Goal: Task Accomplishment & Management: Use online tool/utility

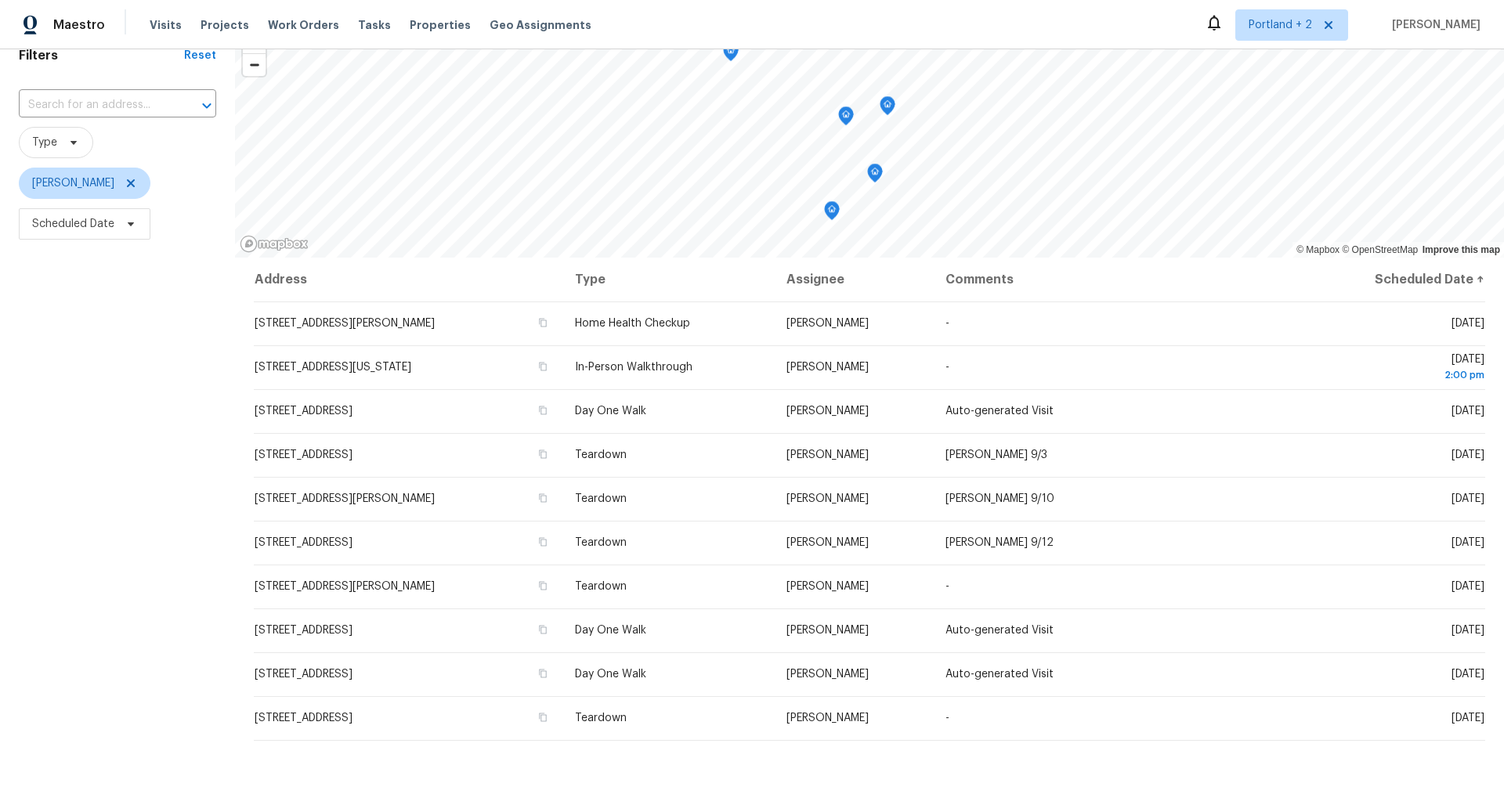
scroll to position [88, 0]
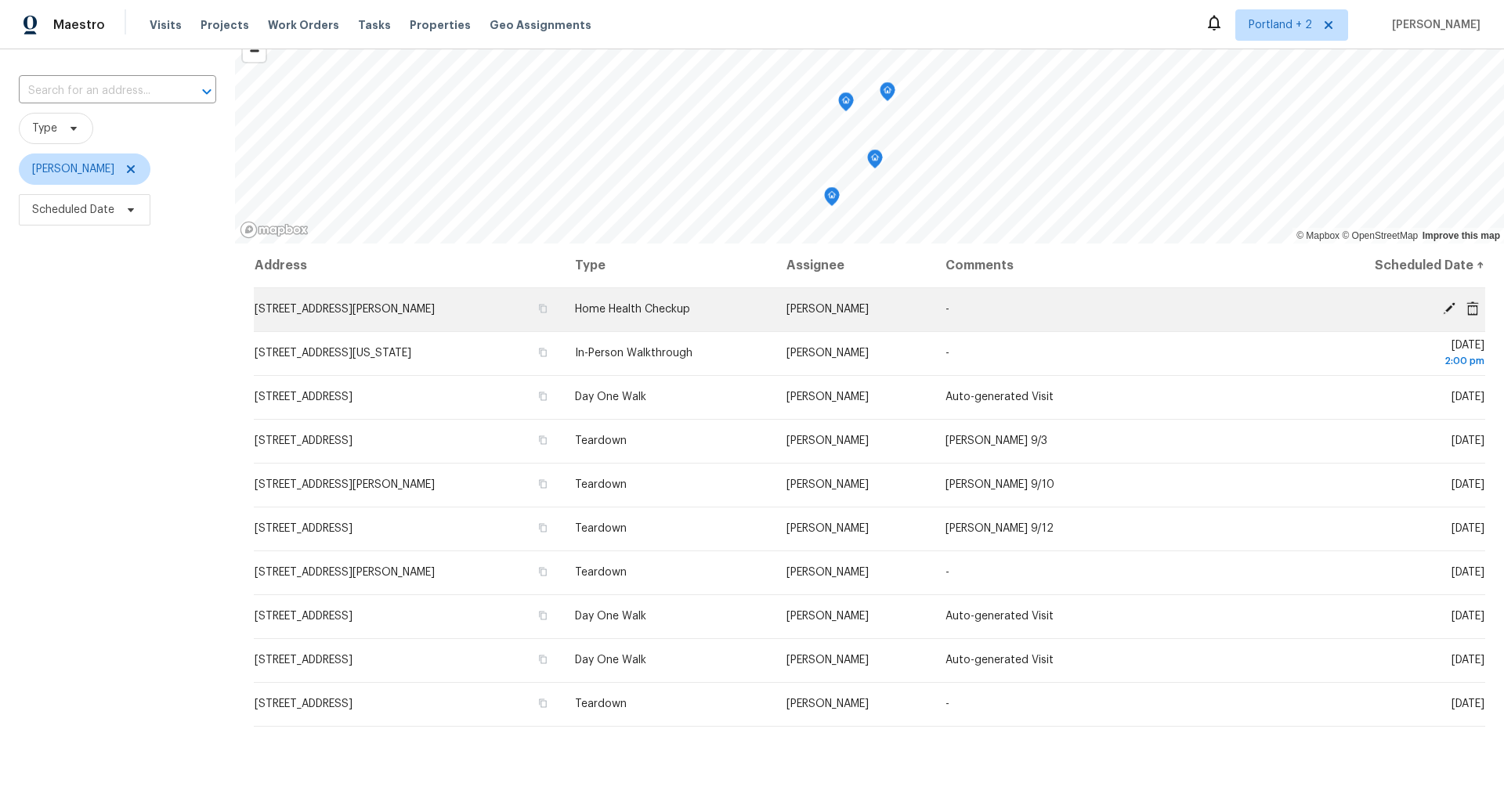
click at [1447, 307] on icon at bounding box center [1448, 308] width 13 height 13
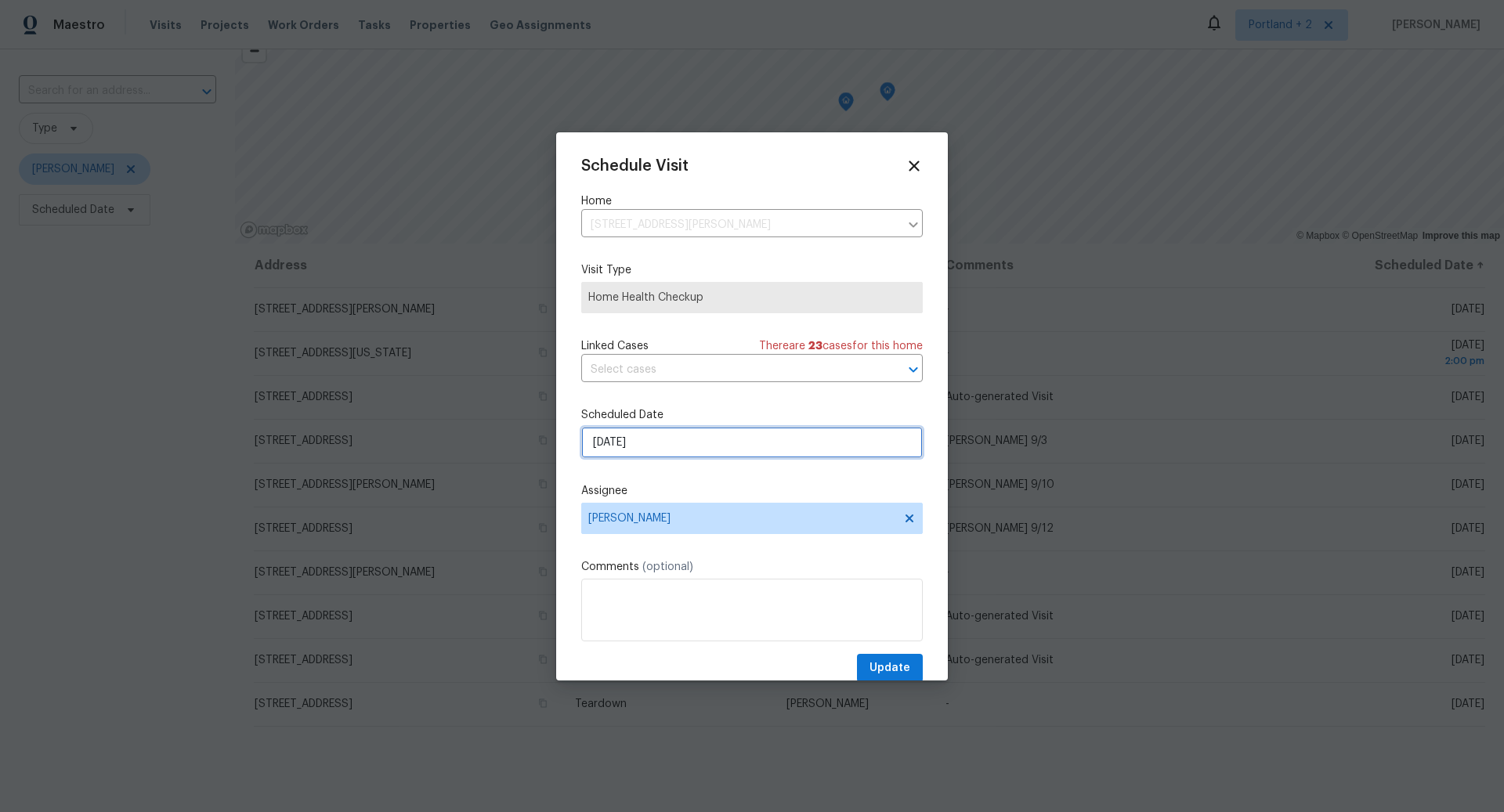
click at [866, 443] on input "8/27/2025" at bounding box center [752, 442] width 342 height 31
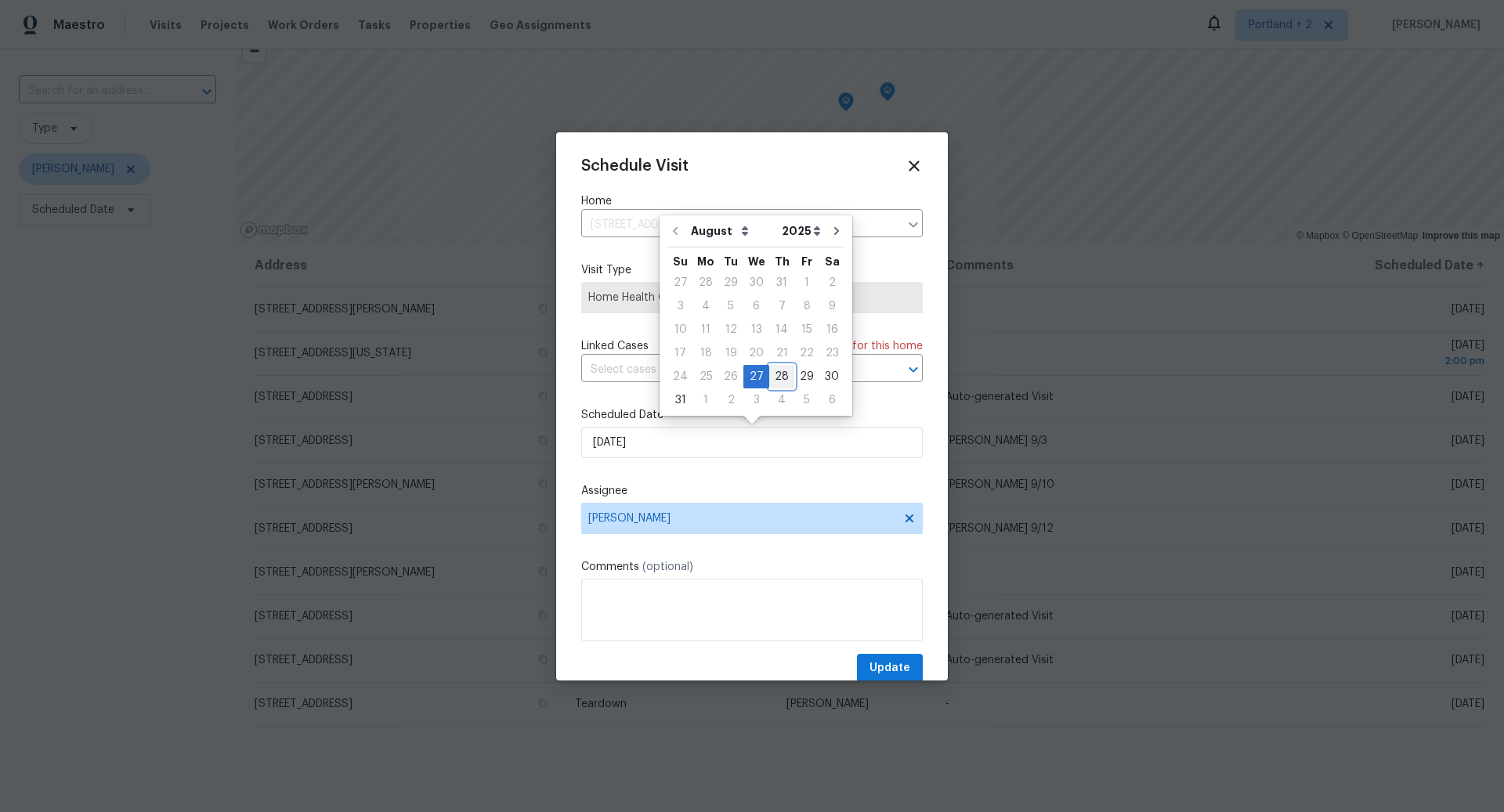
click at [772, 374] on div "28" at bounding box center [781, 377] width 25 height 22
type input "8/28/2025"
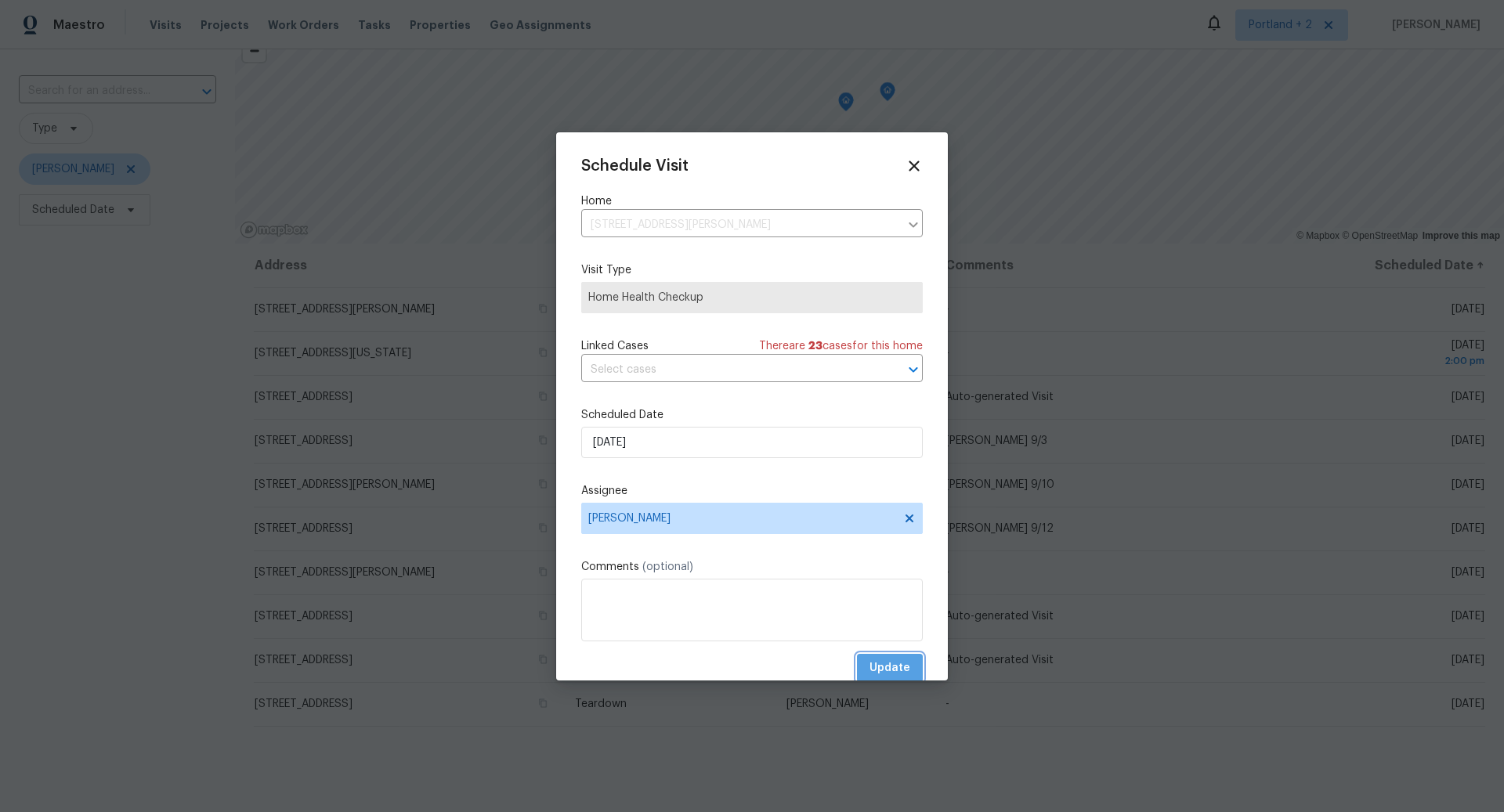
click at [893, 661] on span "Update" at bounding box center [890, 668] width 41 height 19
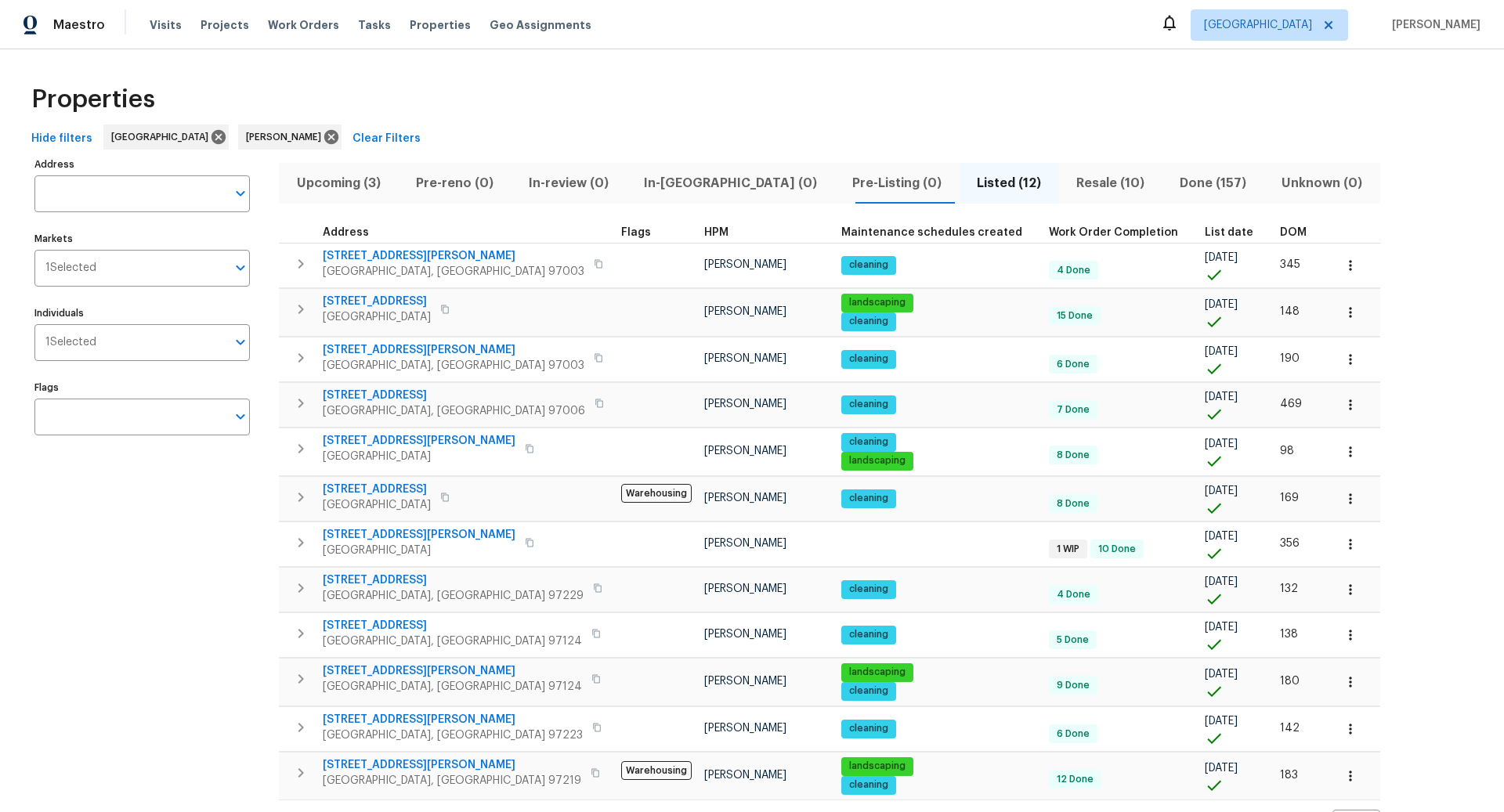
click at [346, 182] on span "Upcoming (3)" at bounding box center [338, 182] width 100 height 22
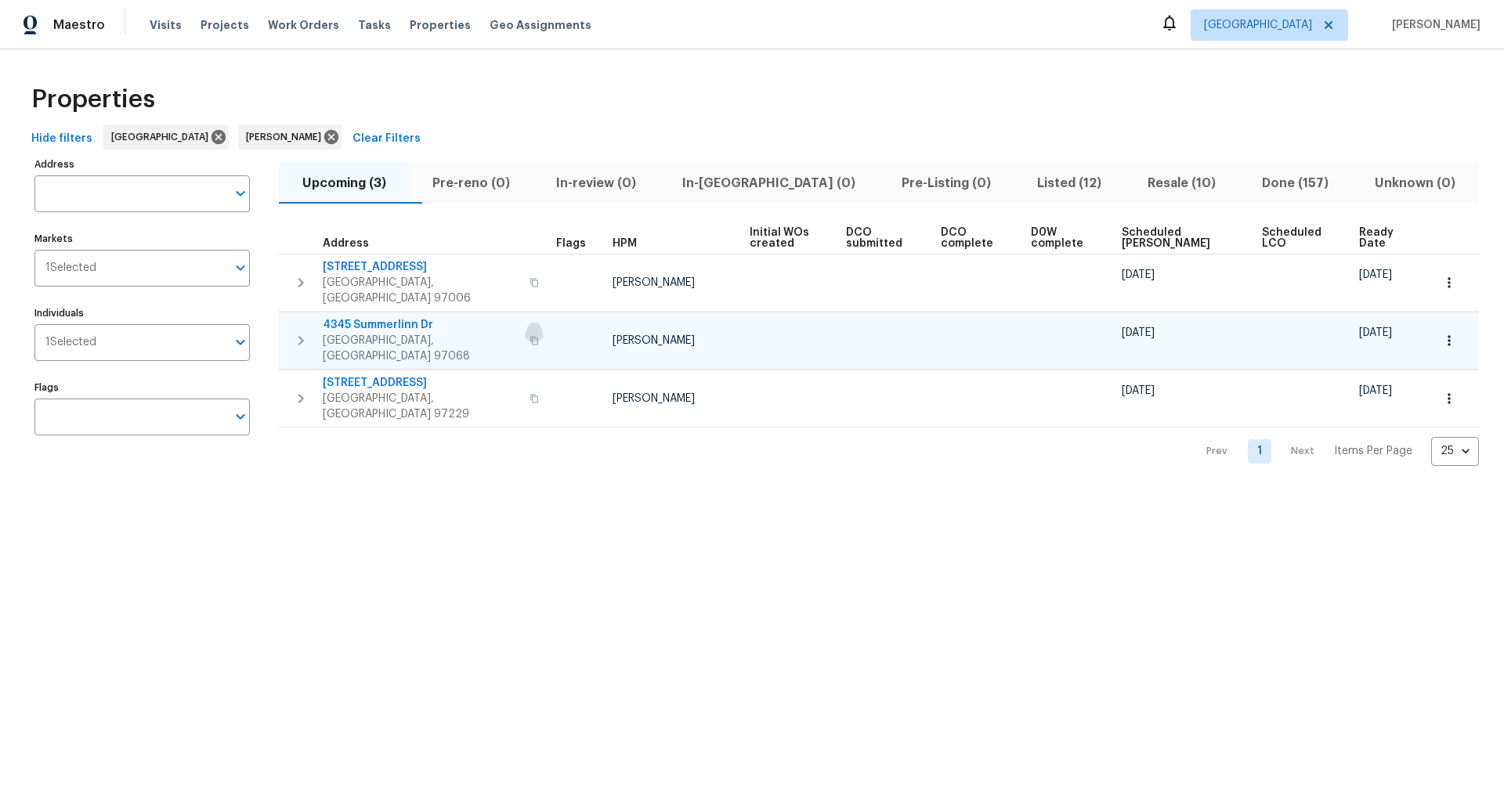
click at [529, 336] on icon "button" at bounding box center [534, 341] width 10 height 10
click at [1138, 183] on span "Resale (10)" at bounding box center [1181, 182] width 96 height 22
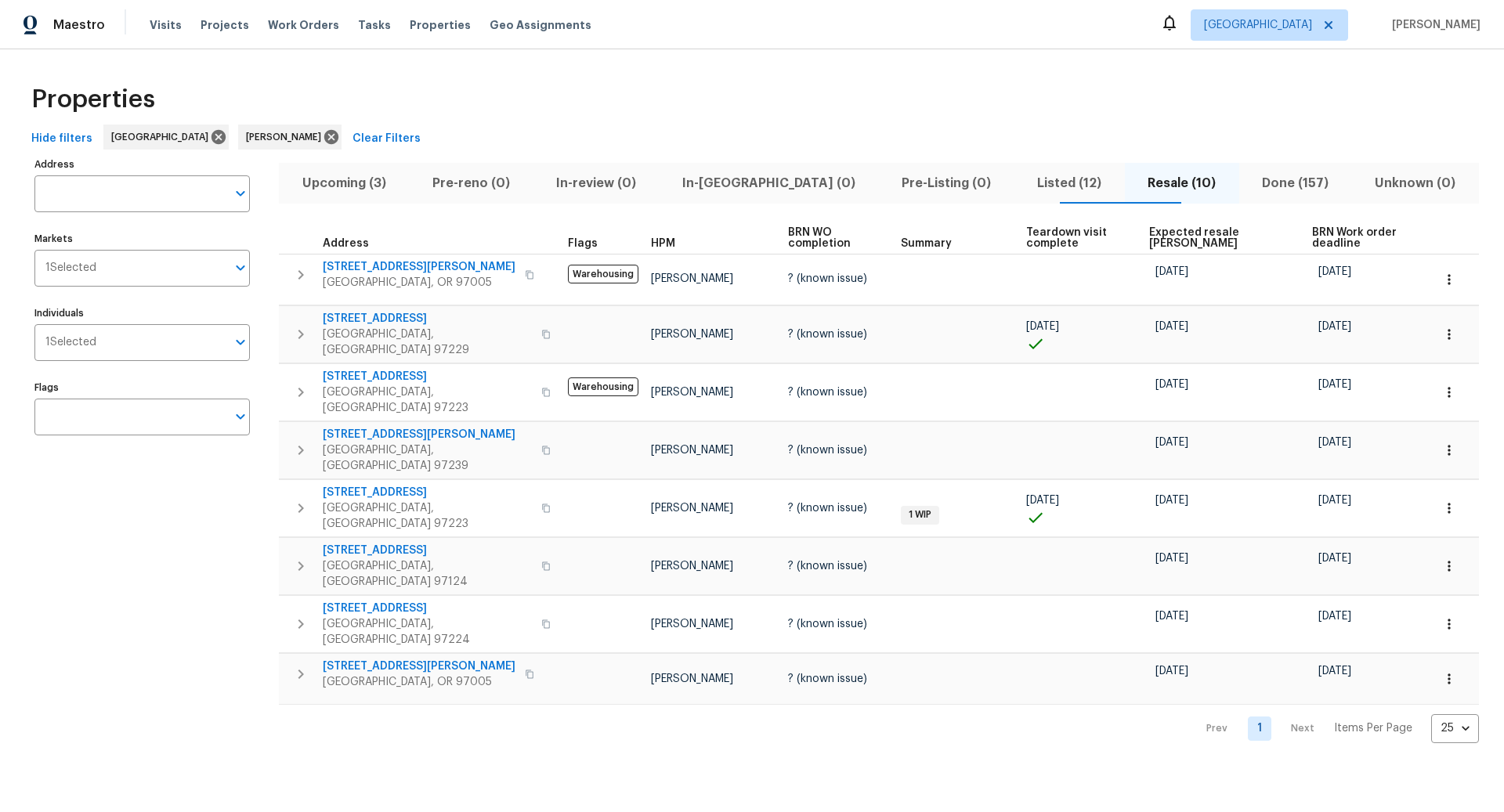
click at [1029, 182] on span "Listed (12)" at bounding box center [1069, 182] width 92 height 22
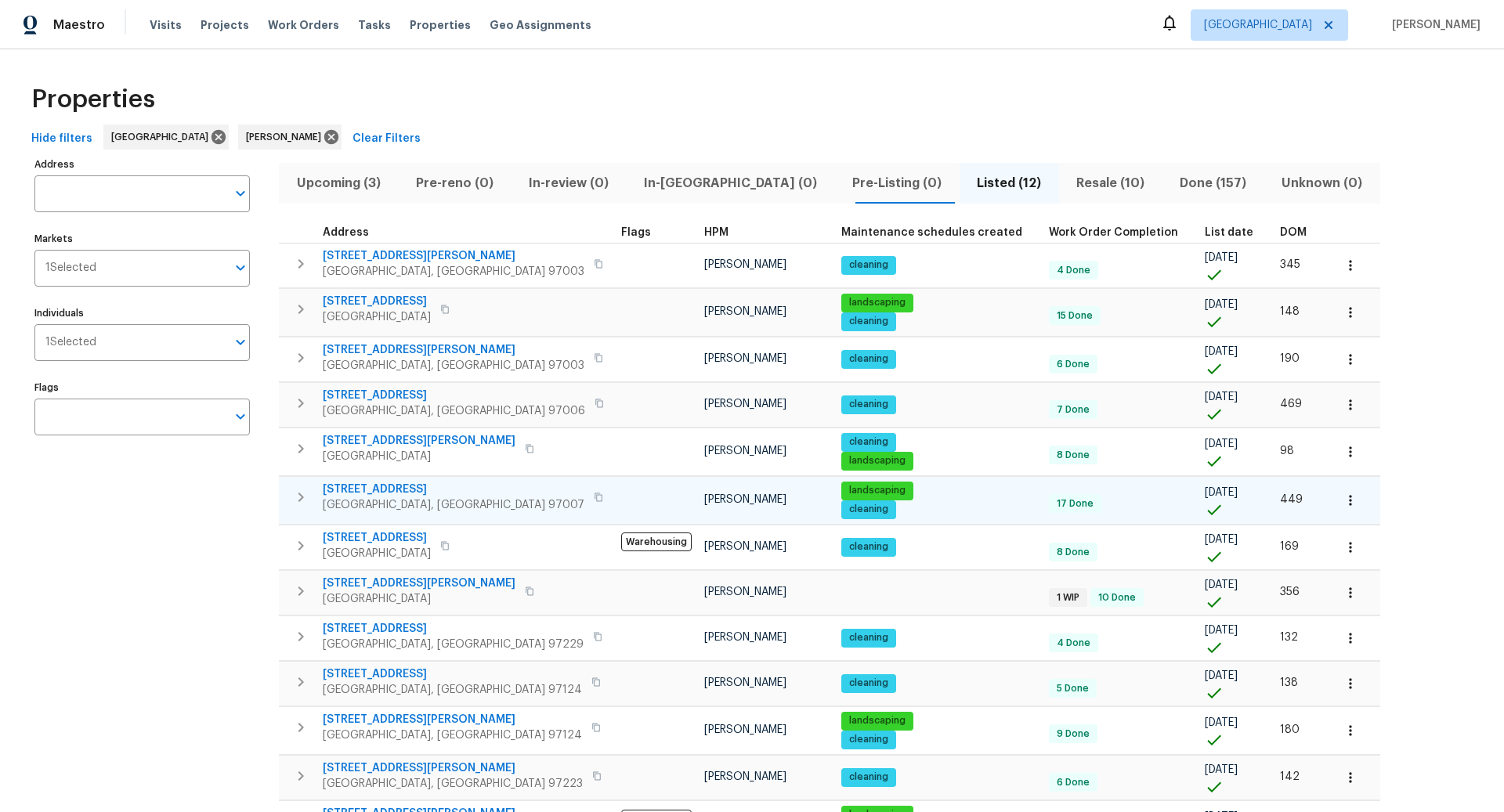
scroll to position [93, 0]
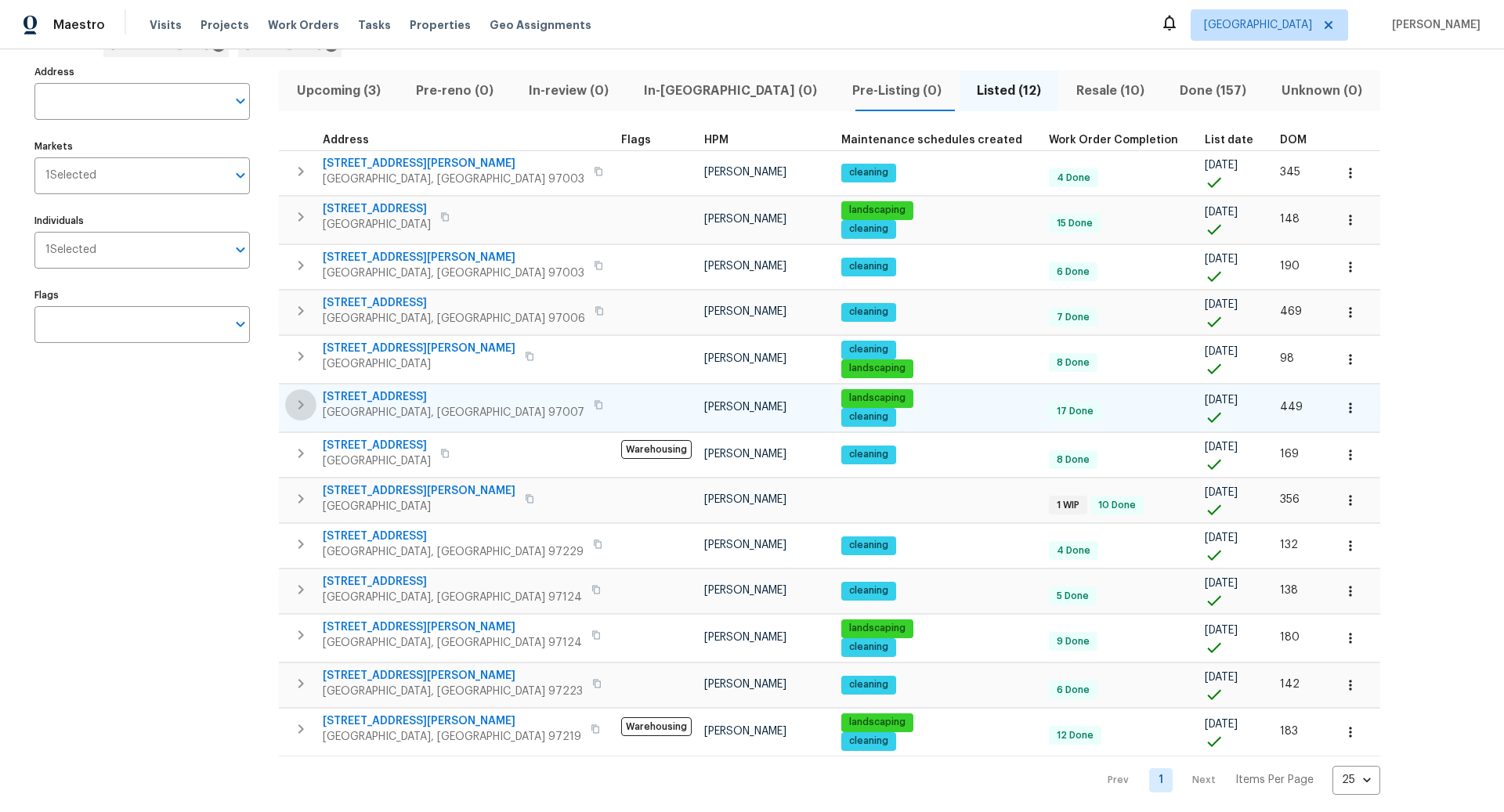
click at [300, 400] on icon "button" at bounding box center [301, 405] width 6 height 10
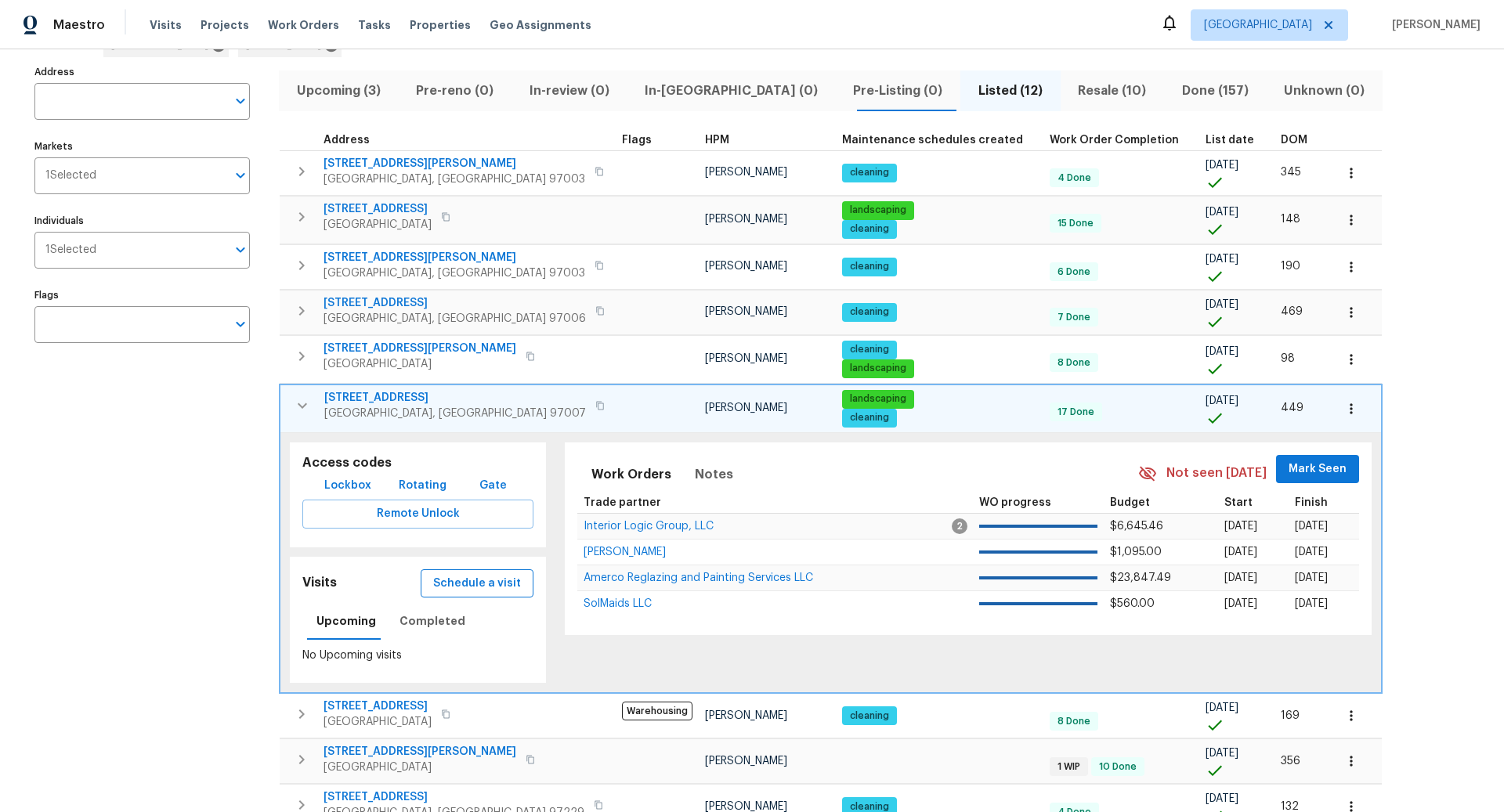
click at [463, 581] on span "Schedule a visit" at bounding box center [476, 583] width 88 height 19
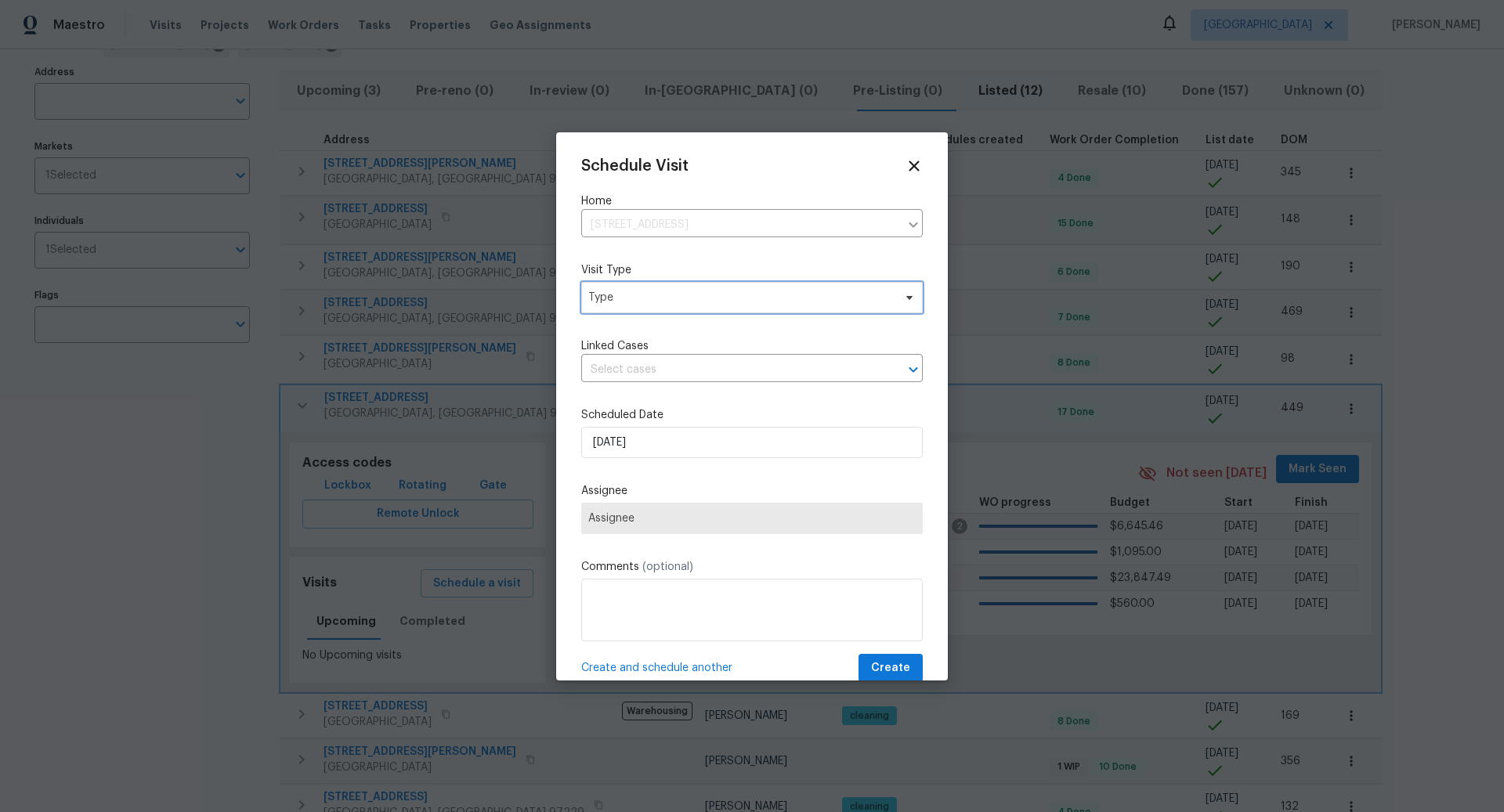
click at [643, 293] on span "Type" at bounding box center [740, 297] width 304 height 15
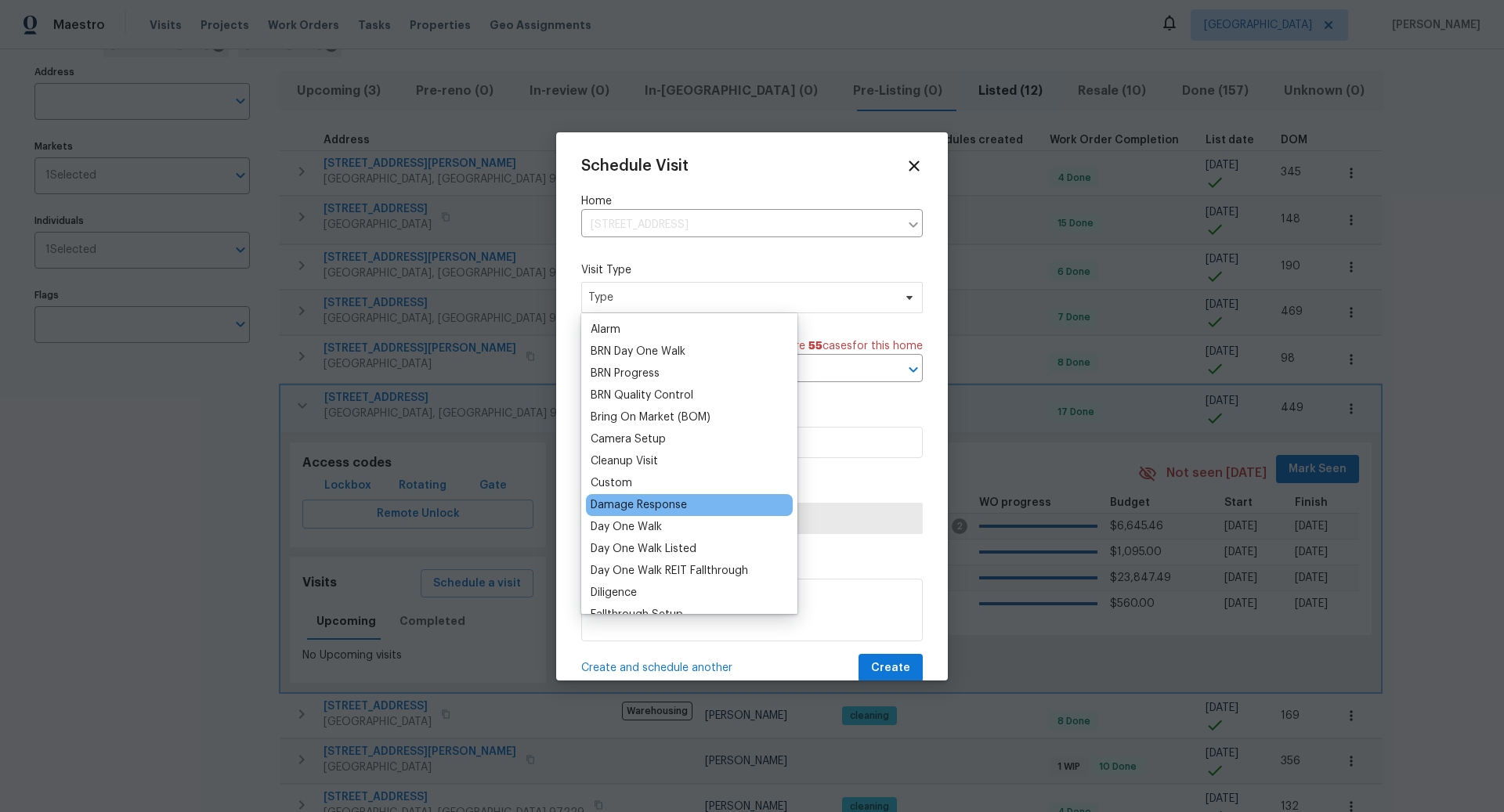
scroll to position [104, 0]
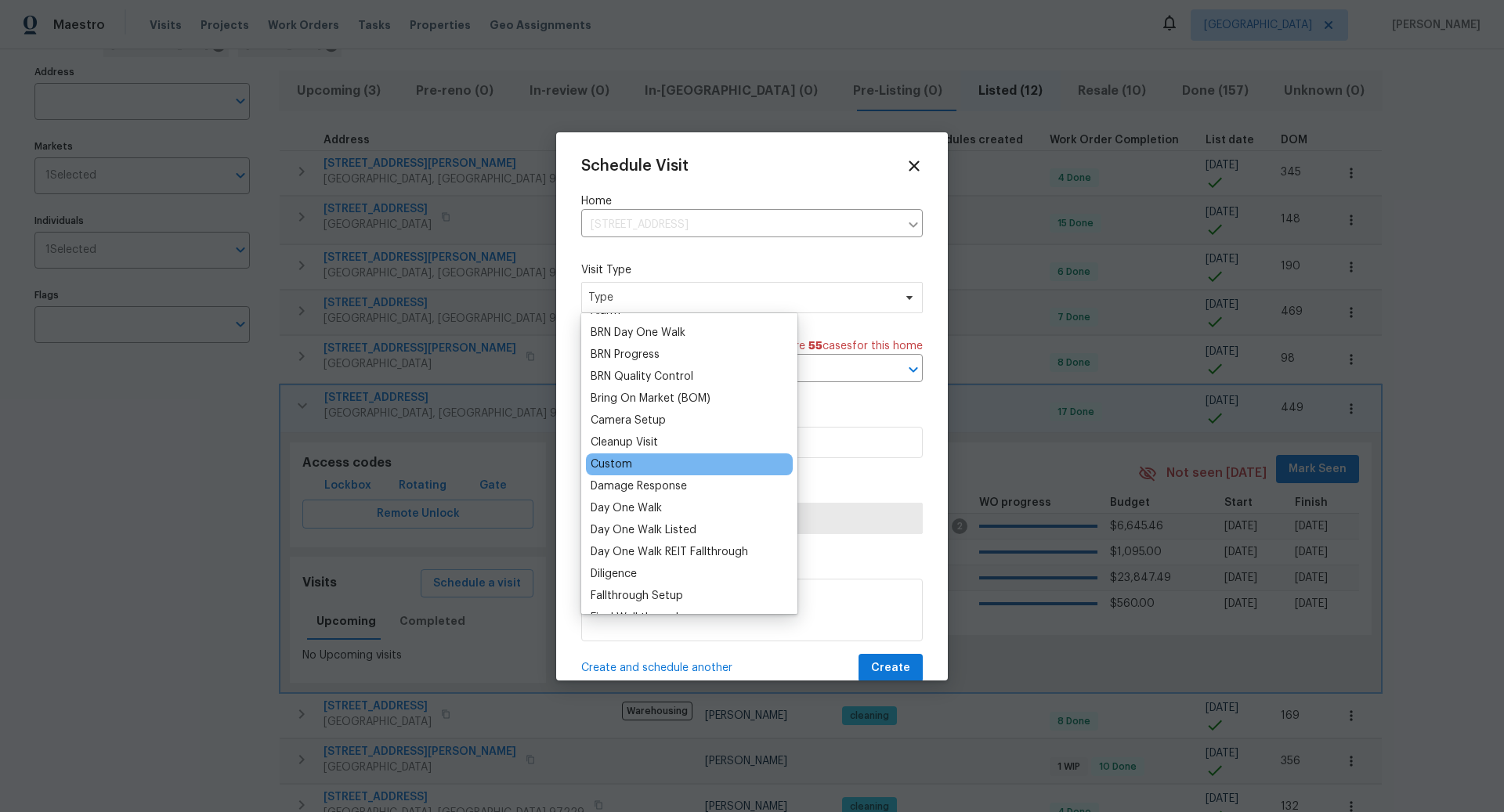
click at [618, 461] on div "Custom" at bounding box center [610, 464] width 42 height 15
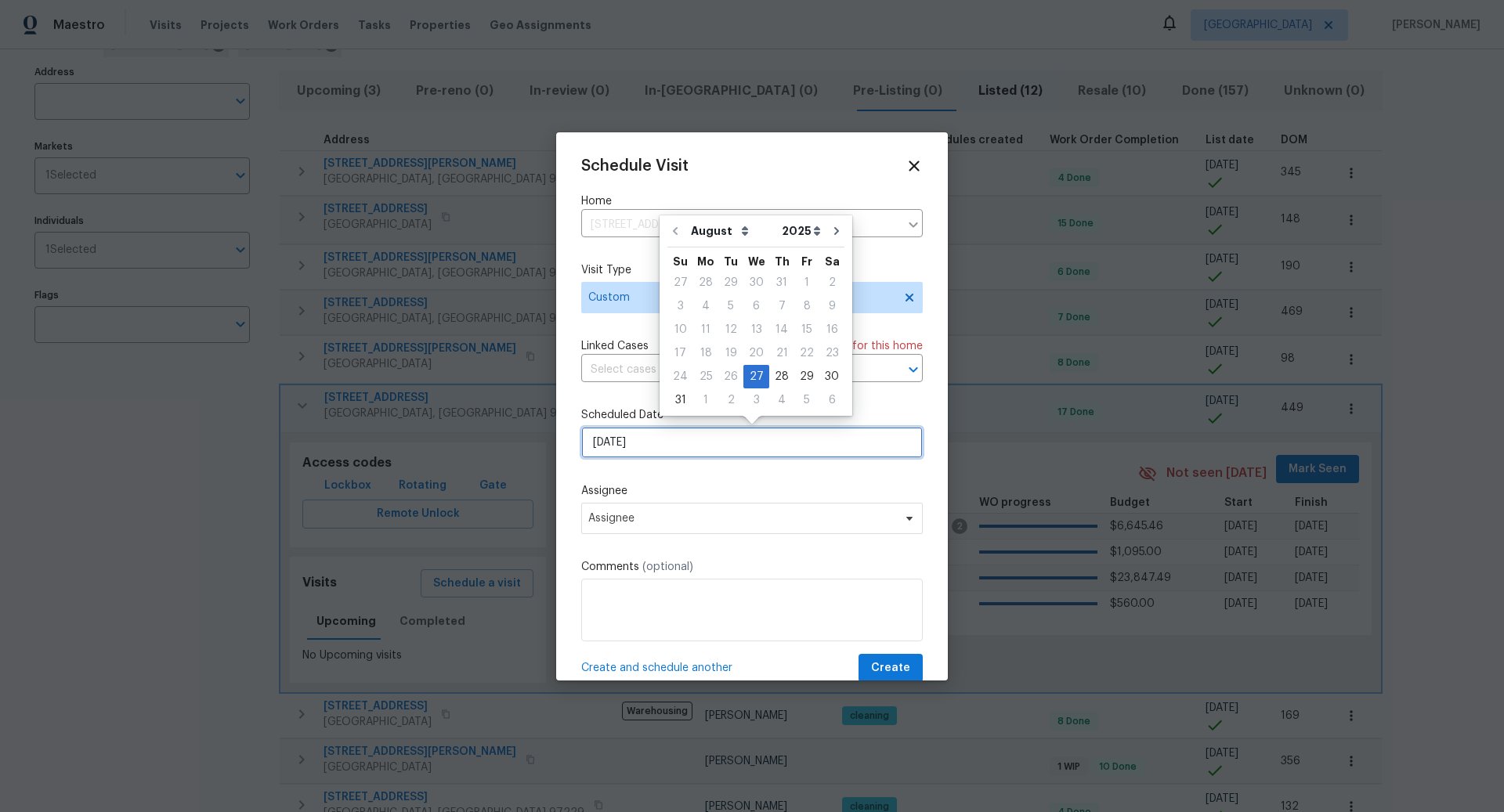
click at [685, 437] on input "8/27/2025" at bounding box center [752, 442] width 342 height 31
click at [776, 377] on div "28" at bounding box center [781, 377] width 25 height 22
type input "8/28/2025"
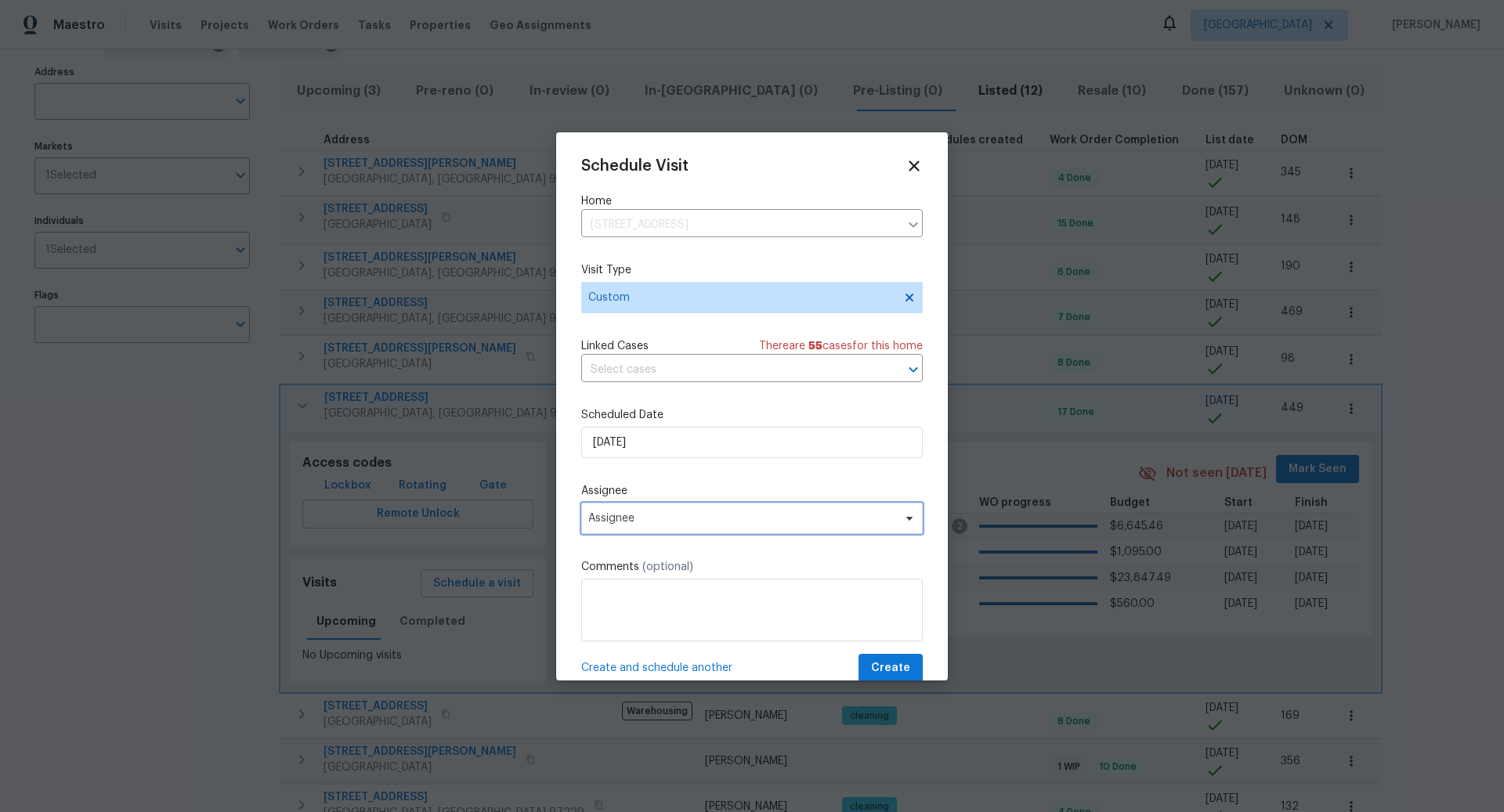
click at [682, 516] on span "Assignee" at bounding box center [742, 518] width 307 height 13
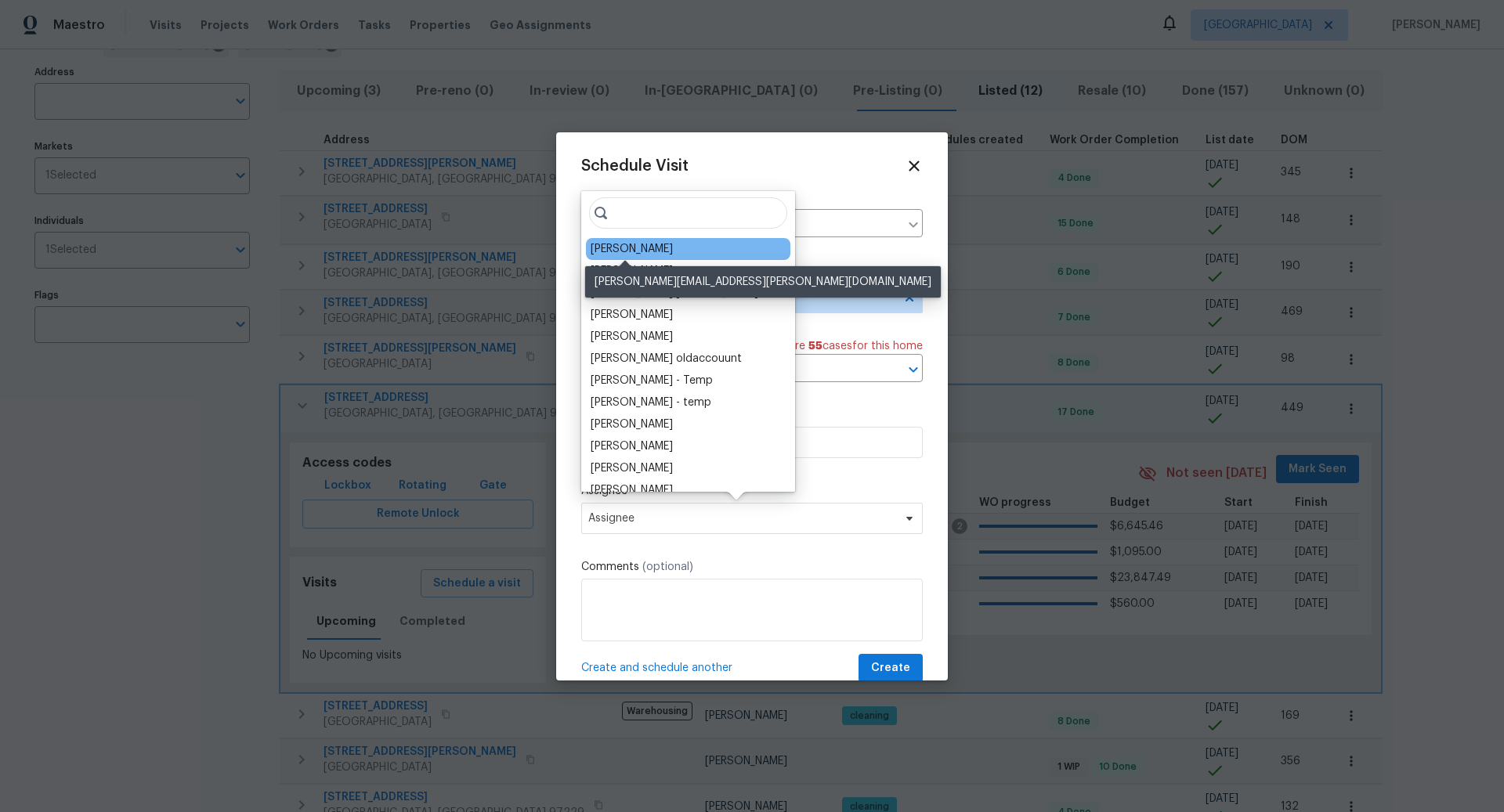
click at [637, 249] on div "[PERSON_NAME]" at bounding box center [631, 249] width 82 height 15
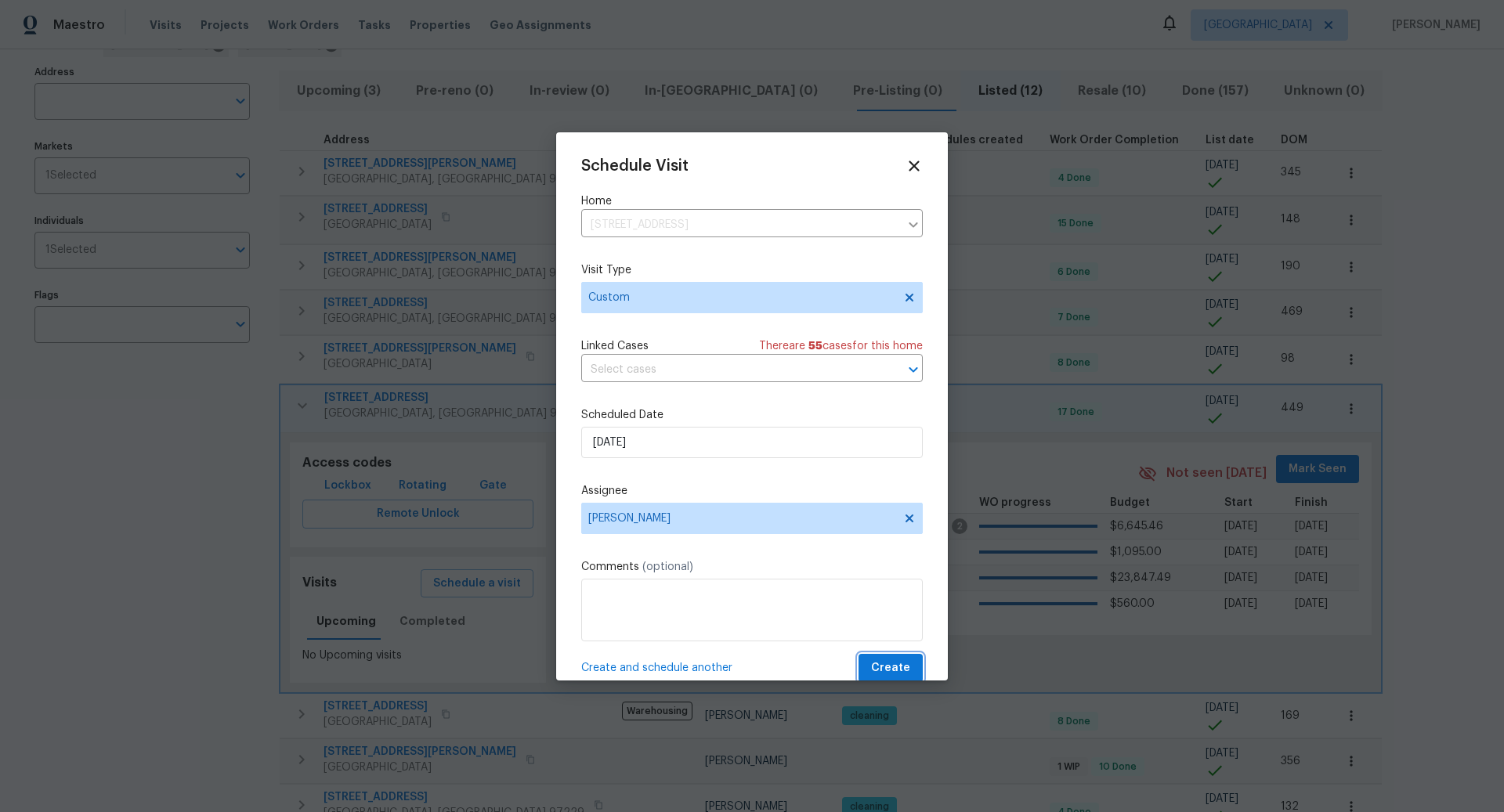
click at [893, 662] on span "Create" at bounding box center [891, 668] width 40 height 19
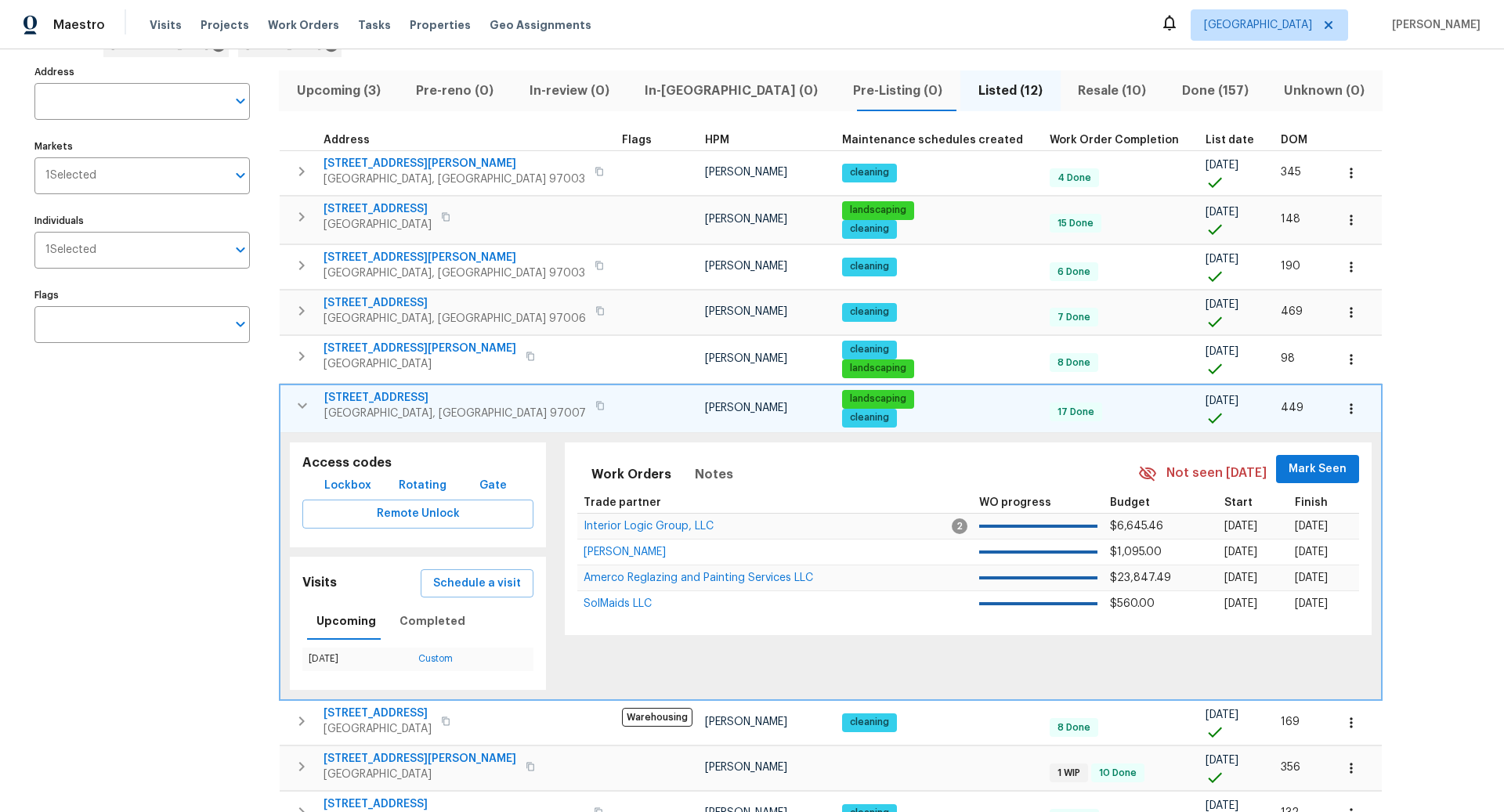
click at [1349, 404] on icon "button" at bounding box center [1350, 408] width 2 height 11
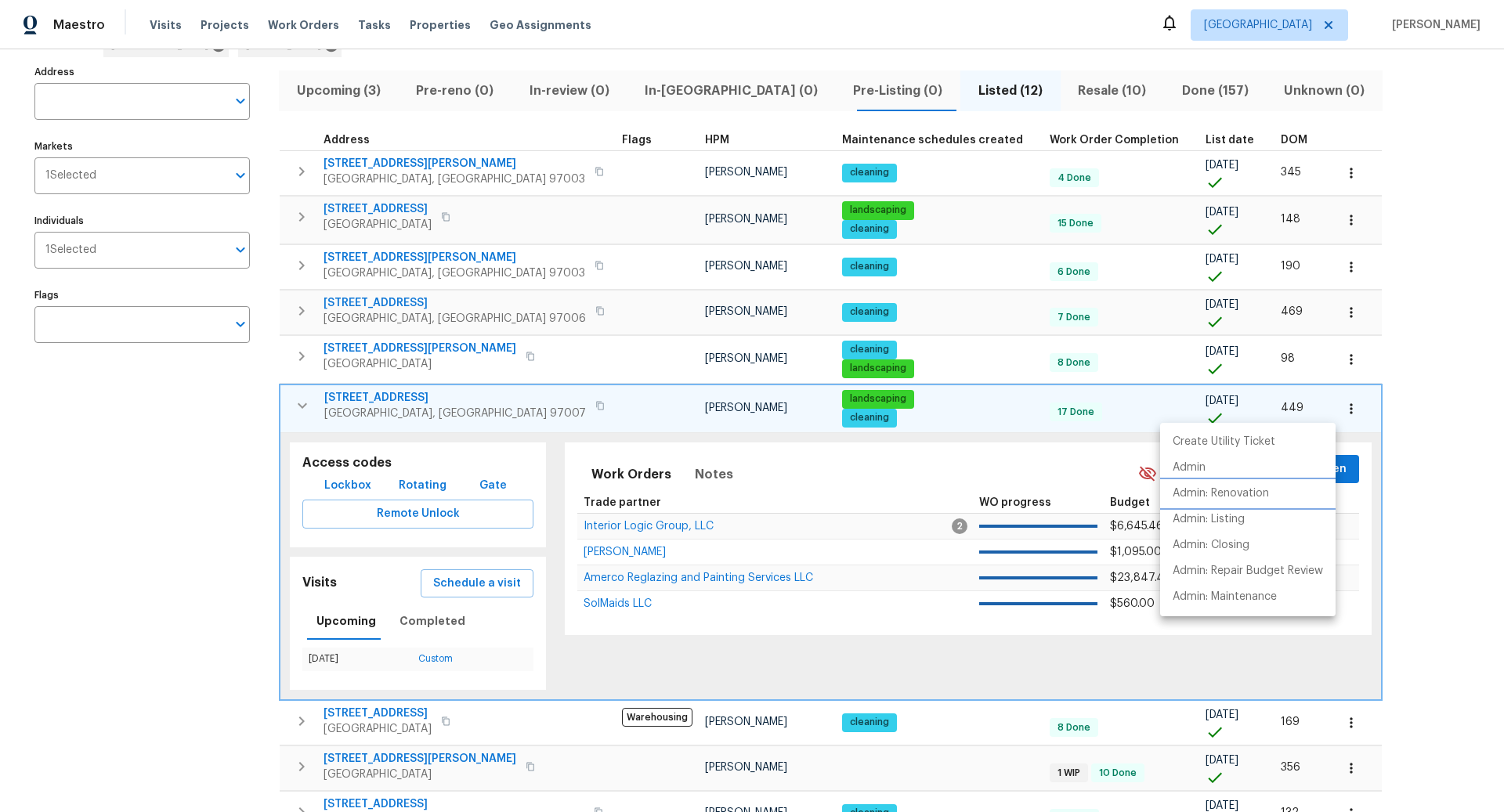
click at [1203, 491] on p "Admin: Renovation" at bounding box center [1221, 493] width 97 height 16
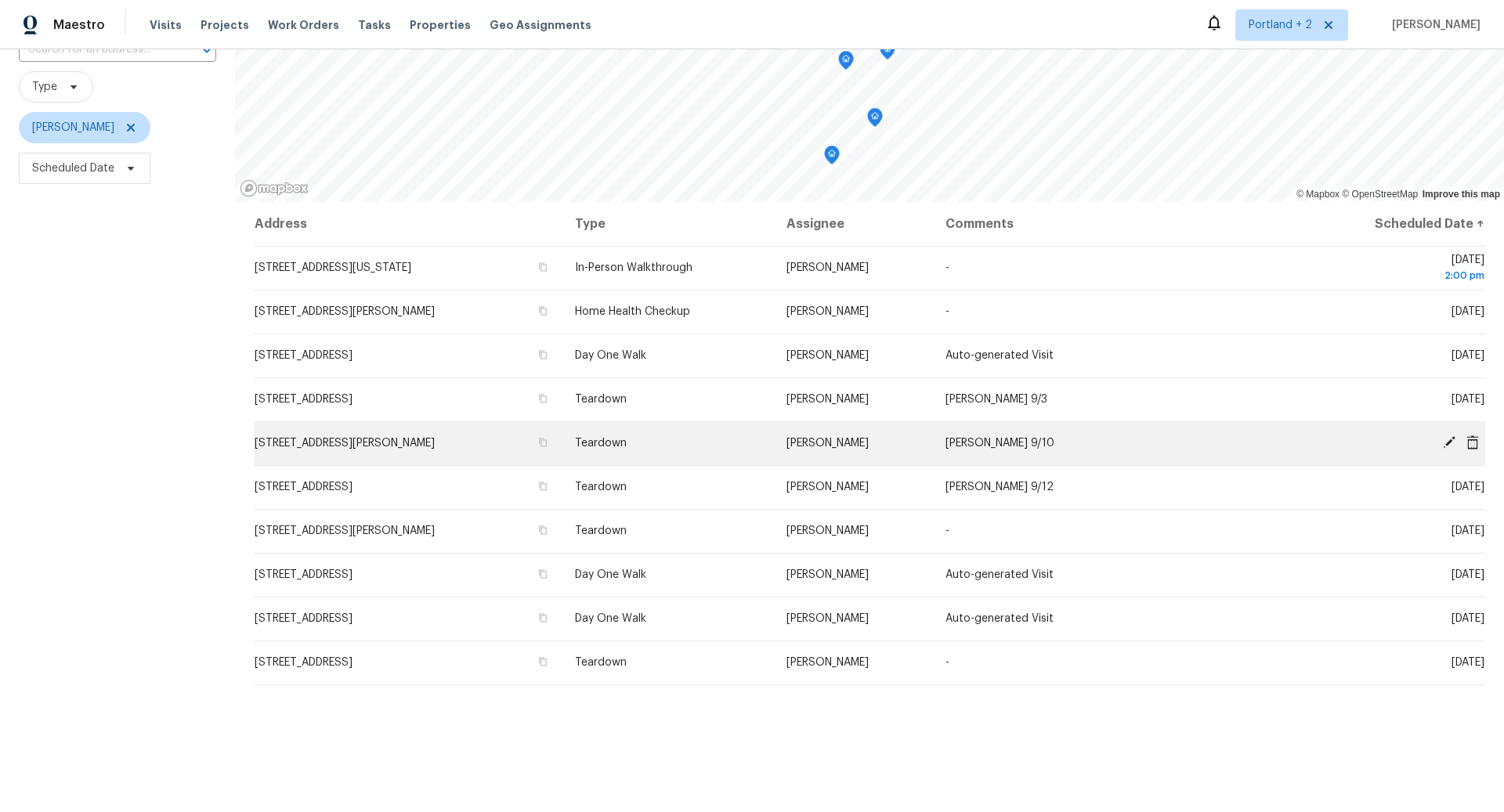
scroll to position [168, 0]
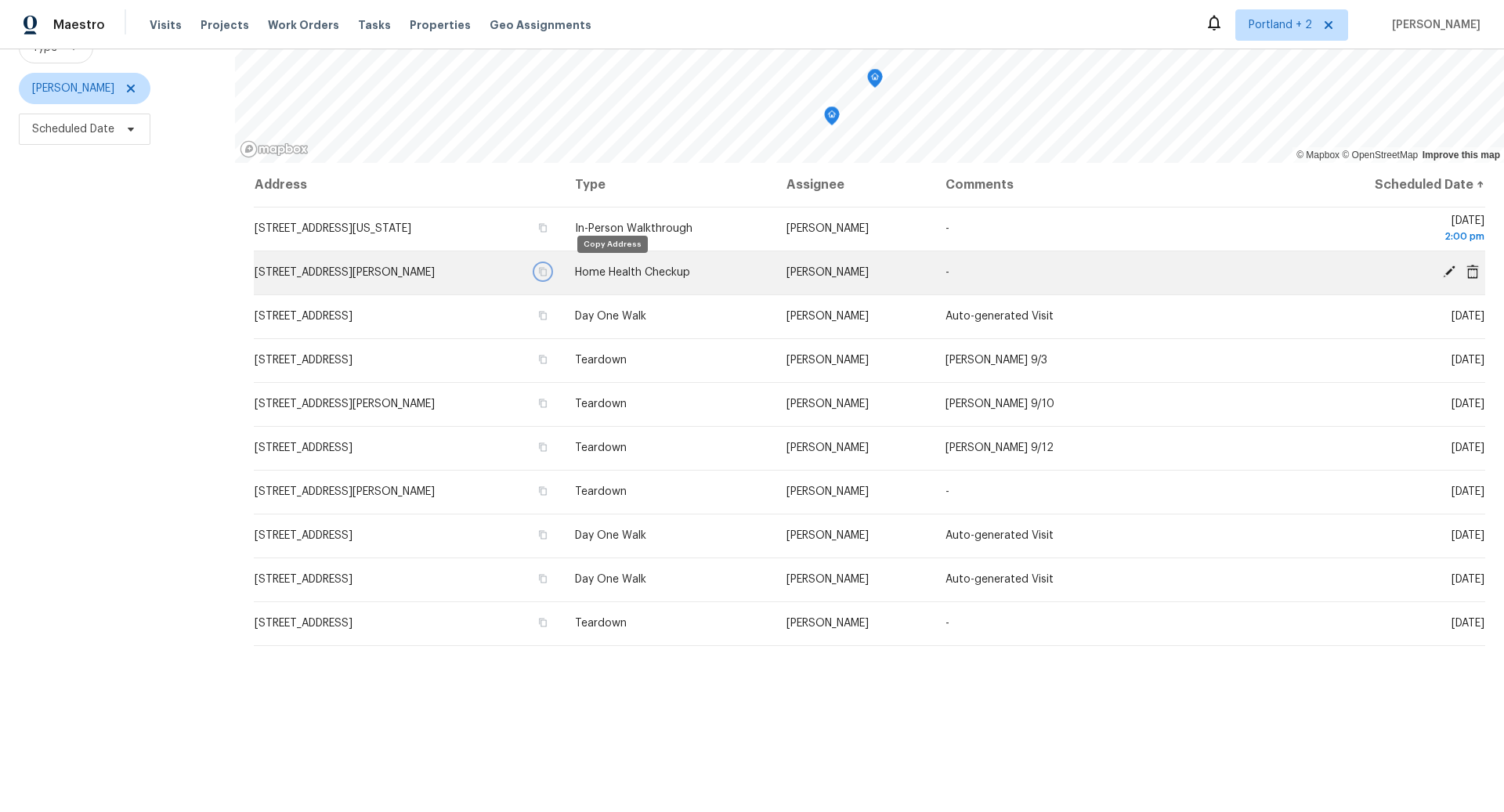
click at [547, 268] on icon "button" at bounding box center [543, 271] width 8 height 9
click at [550, 271] on button "button" at bounding box center [543, 271] width 14 height 14
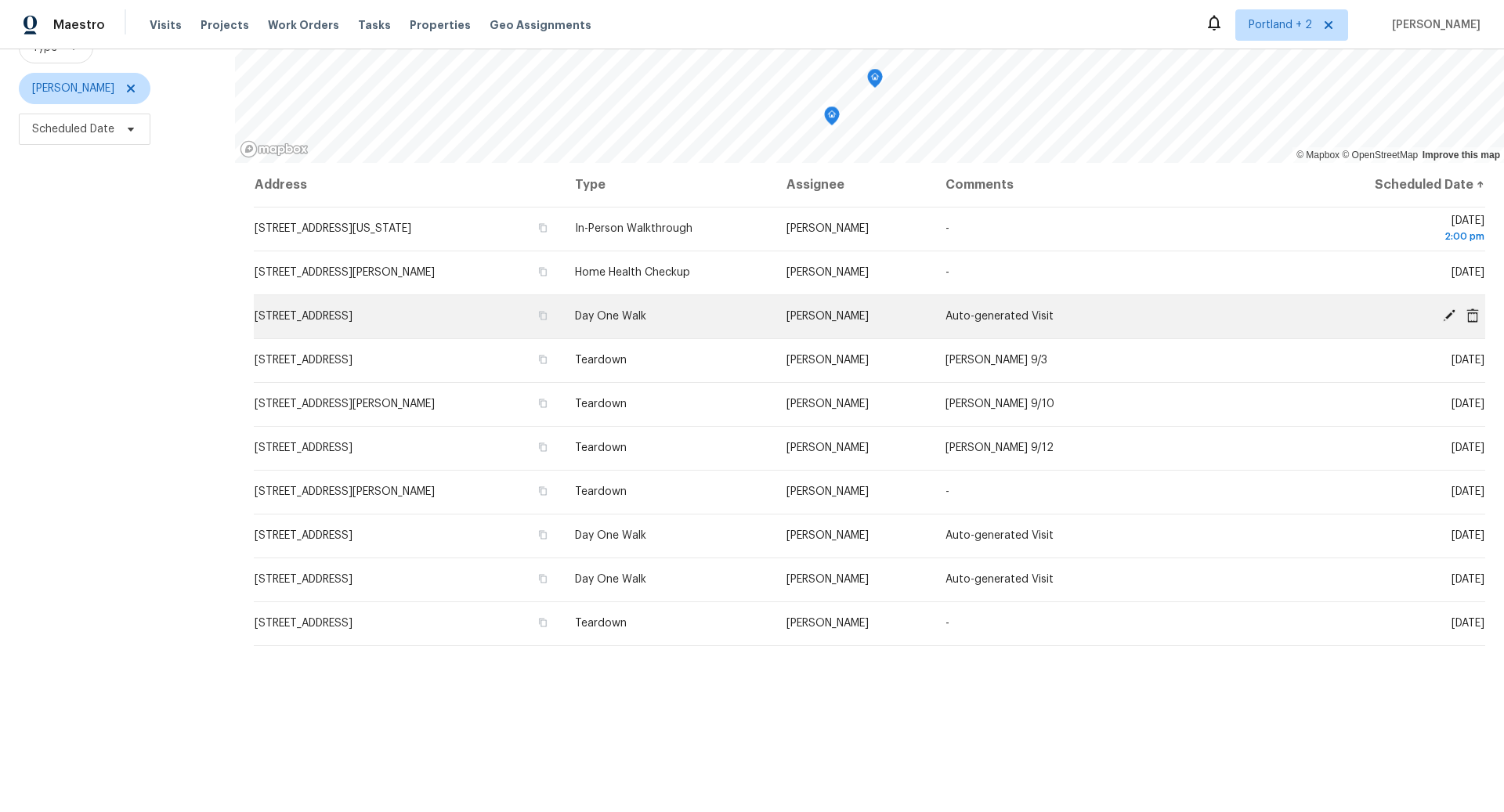
click at [1451, 313] on icon at bounding box center [1448, 315] width 13 height 13
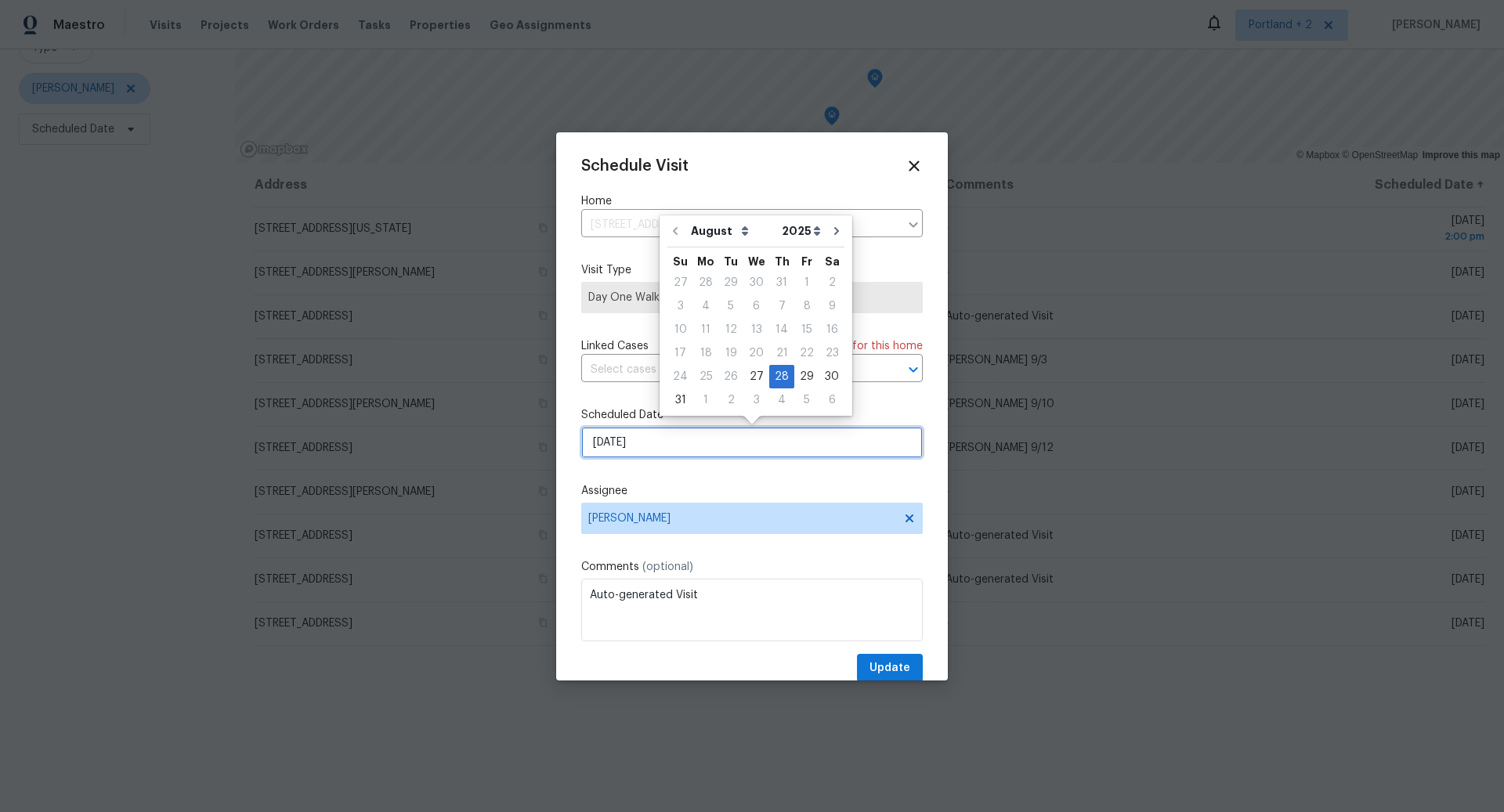
click at [746, 449] on input "8/28/2025" at bounding box center [752, 442] width 342 height 31
click at [799, 373] on div "29" at bounding box center [807, 377] width 25 height 22
type input "8/29/2025"
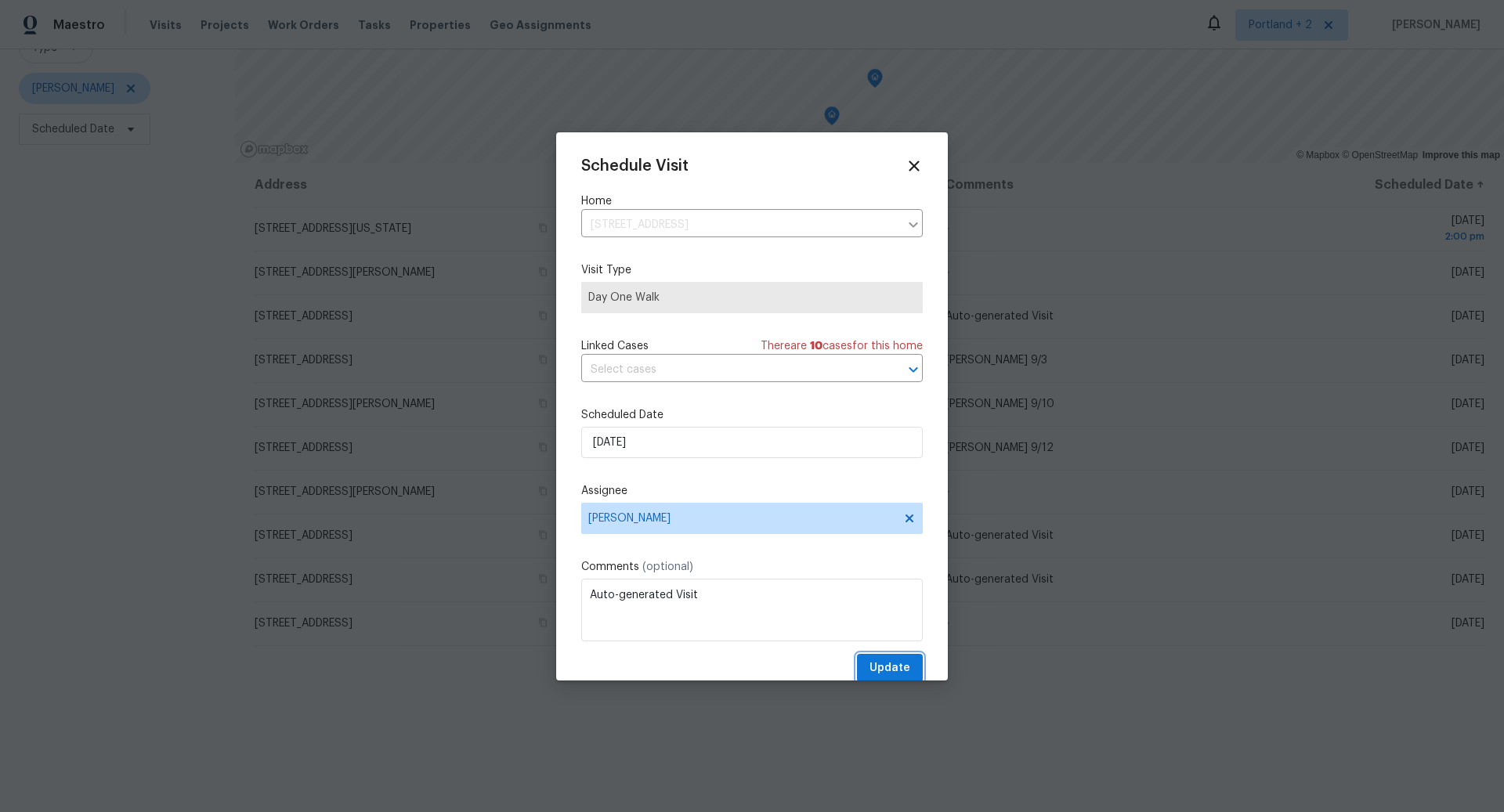
click at [892, 664] on span "Update" at bounding box center [890, 668] width 41 height 19
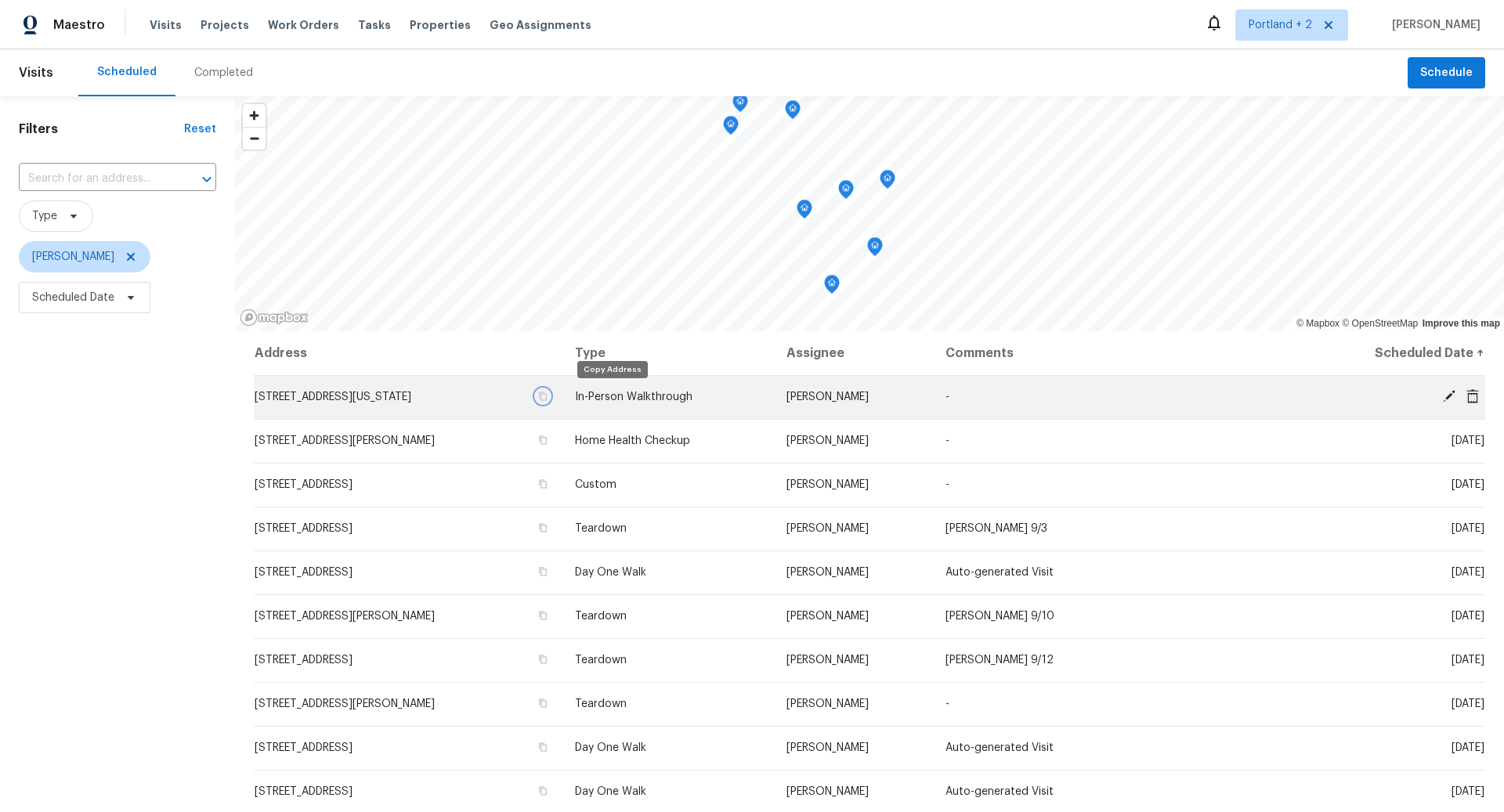
click at [548, 396] on icon "button" at bounding box center [543, 396] width 10 height 10
